Goal: Information Seeking & Learning: Check status

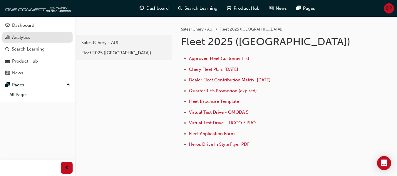
click at [25, 37] on div "Analytics" at bounding box center [21, 37] width 18 height 7
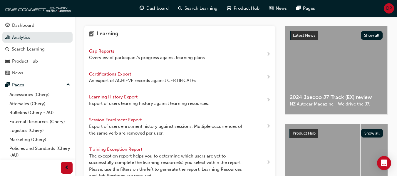
click at [110, 56] on span "Overview of participant's progress against learning plans." at bounding box center [147, 57] width 117 height 7
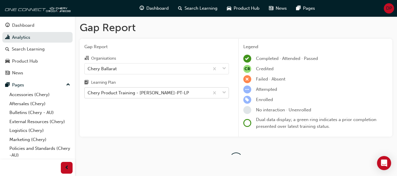
click at [137, 89] on div "Chery Product Training - [PERSON_NAME]-PT-LP" at bounding box center [147, 93] width 125 height 10
click at [88, 90] on input "Learning Plan Chery Product Training - [PERSON_NAME]-PT-LP" at bounding box center [88, 92] width 1 height 5
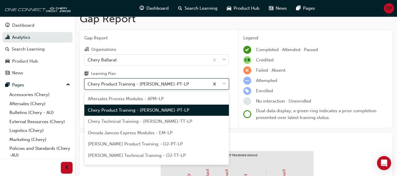
click at [153, 110] on span "Chery Product Training - [PERSON_NAME]-PT-LP" at bounding box center [138, 110] width 101 height 5
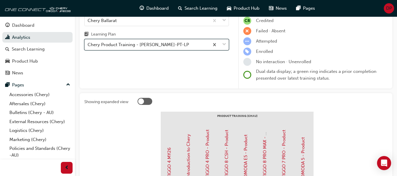
scroll to position [38, 0]
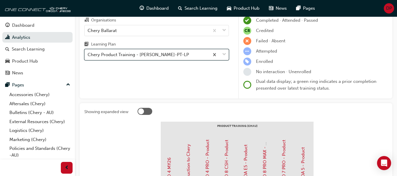
drag, startPoint x: 153, startPoint y: 54, endPoint x: 154, endPoint y: 58, distance: 3.6
click at [154, 54] on div "Chery Product Training - [PERSON_NAME]-PT-LP" at bounding box center [138, 54] width 101 height 7
click at [88, 54] on input "Learning Plan option Chery Product Training - [PERSON_NAME]-PT-LP, selected. 0 …" at bounding box center [88, 54] width 1 height 5
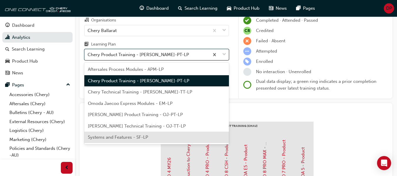
click at [141, 135] on span "Systems and Features - SF-LP" at bounding box center [118, 137] width 60 height 5
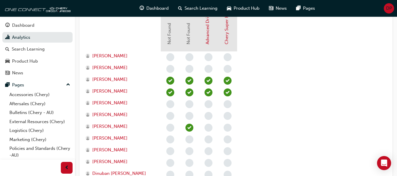
scroll to position [187, 0]
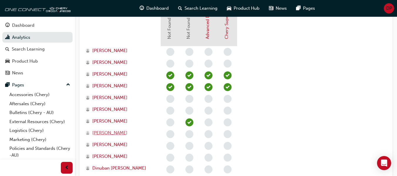
drag, startPoint x: 106, startPoint y: 133, endPoint x: 116, endPoint y: 144, distance: 15.4
click at [106, 133] on span "[PERSON_NAME]" at bounding box center [109, 133] width 35 height 7
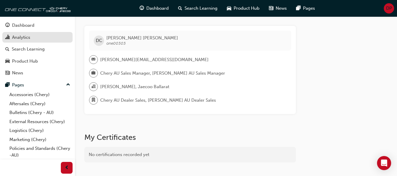
click at [33, 40] on div "Analytics" at bounding box center [37, 37] width 64 height 7
